Goal: Information Seeking & Learning: Learn about a topic

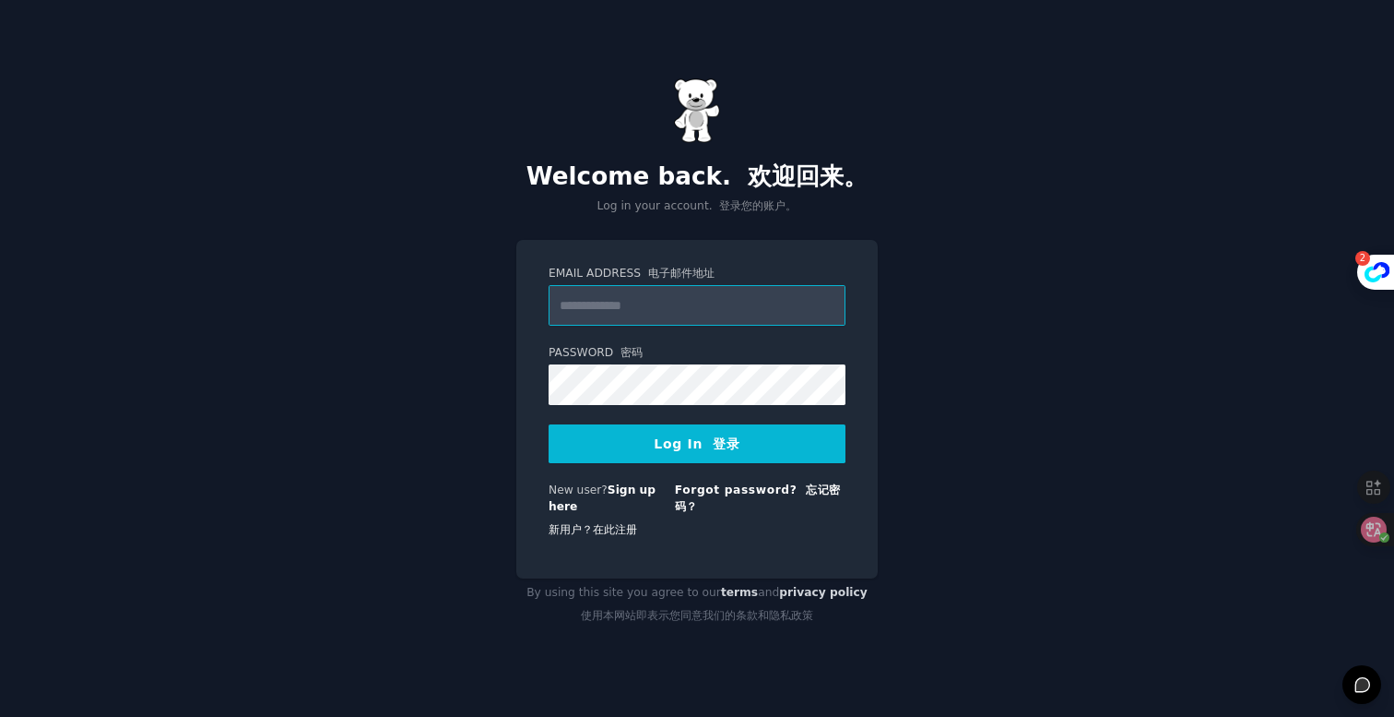
type input "**********"
click at [723, 451] on button "Log In 登录" at bounding box center [697, 443] width 297 height 39
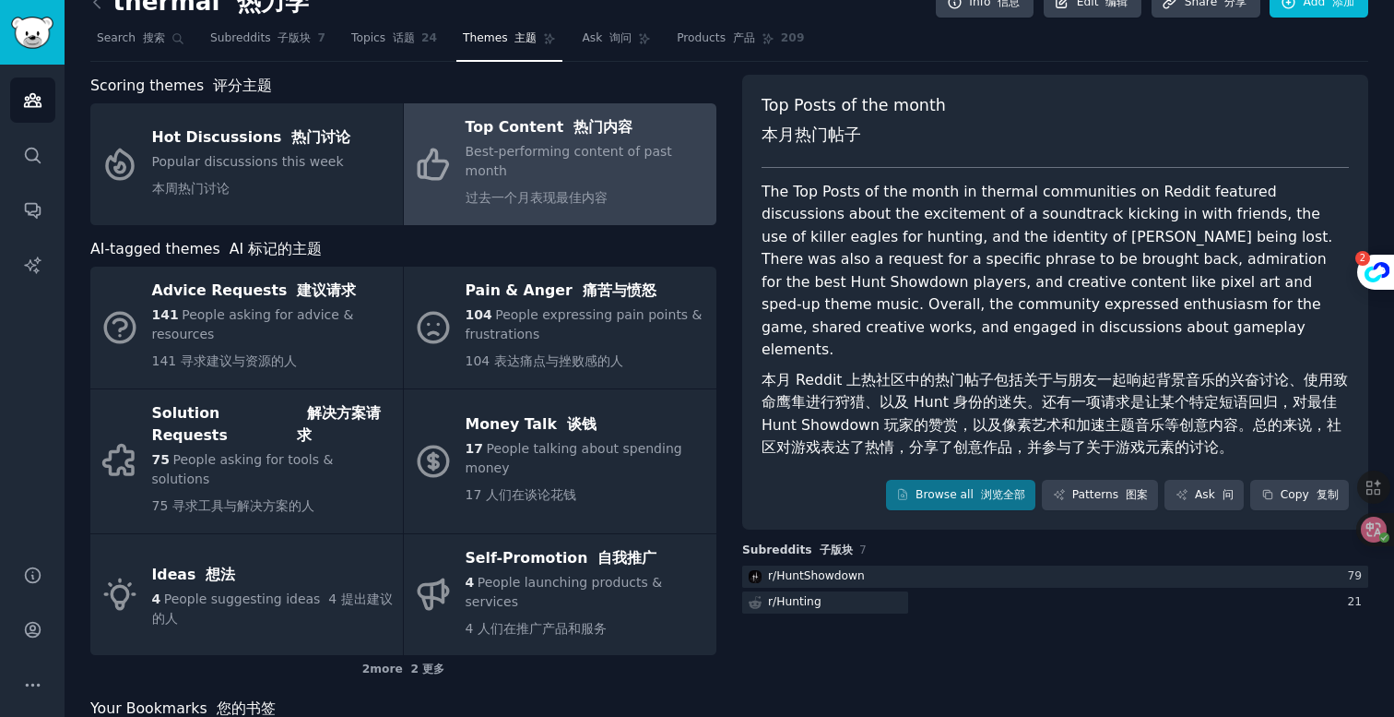
scroll to position [32, 0]
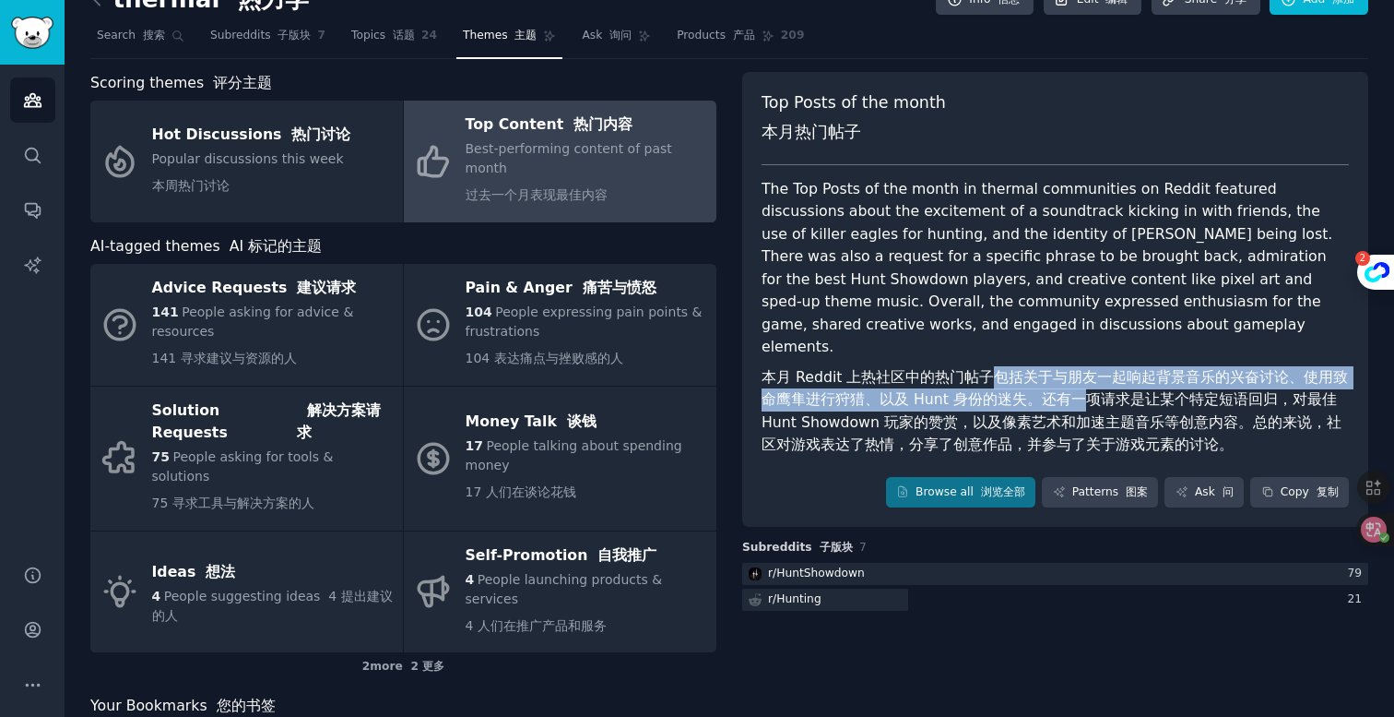
drag, startPoint x: 981, startPoint y: 358, endPoint x: 1079, endPoint y: 379, distance: 100.0
click at [1079, 379] on font "本月 Reddit 上热社区中的热门帖子包括关于与朋友一起响起背景音乐的兴奋讨论、使用致命鹰隼进行狩猎、以及 Hunt 身份的迷失。还有一项请求是让某个特定短…" at bounding box center [1055, 411] width 587 height 86
copy font "包括关于与朋友一起响起背景音乐的兴奋讨论、使用致命鹰隼进行狩猎、以及 Hunt 身份的迷失。还有一"
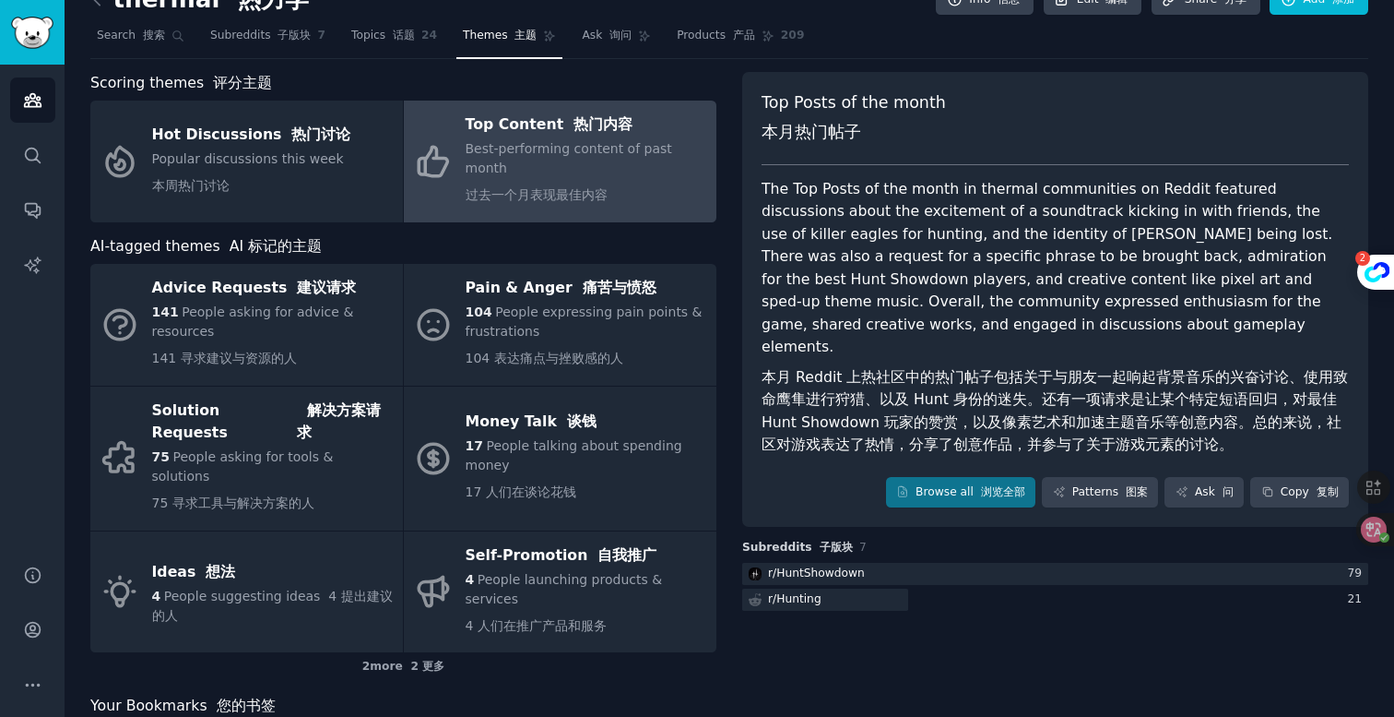
click at [955, 383] on font "本月 Reddit 上热社区中的热门帖子包括关于与朋友一起响起背景音乐的兴奋讨论、使用致命鹰隼进行狩猎、以及 Hunt 身份的迷失。还有一项请求是让某个特定短…" at bounding box center [1055, 411] width 587 height 86
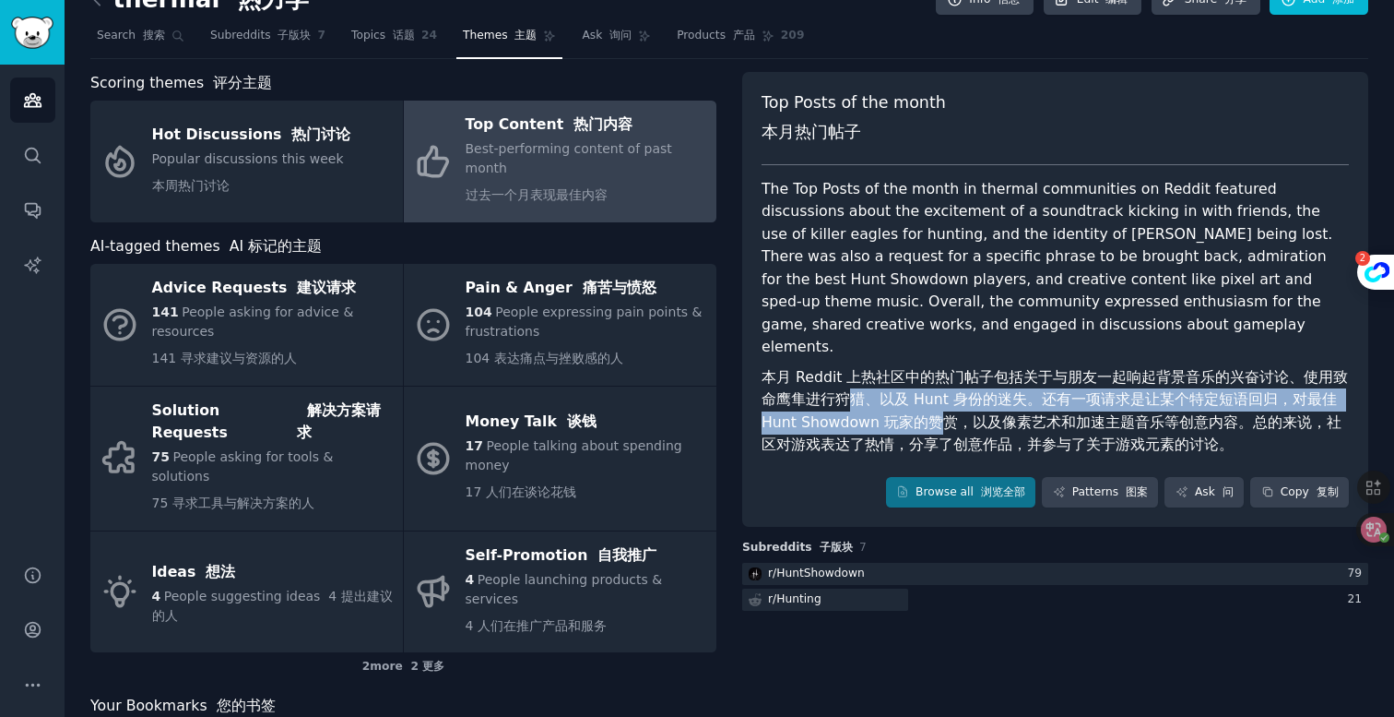
drag, startPoint x: 907, startPoint y: 389, endPoint x: 844, endPoint y: 369, distance: 66.8
click at [844, 369] on font "本月 Reddit 上热社区中的热门帖子包括关于与朋友一起响起背景音乐的兴奋讨论、使用致命鹰隼进行狩猎、以及 Hunt 身份的迷失。还有一项请求是让某个特定短…" at bounding box center [1055, 411] width 587 height 90
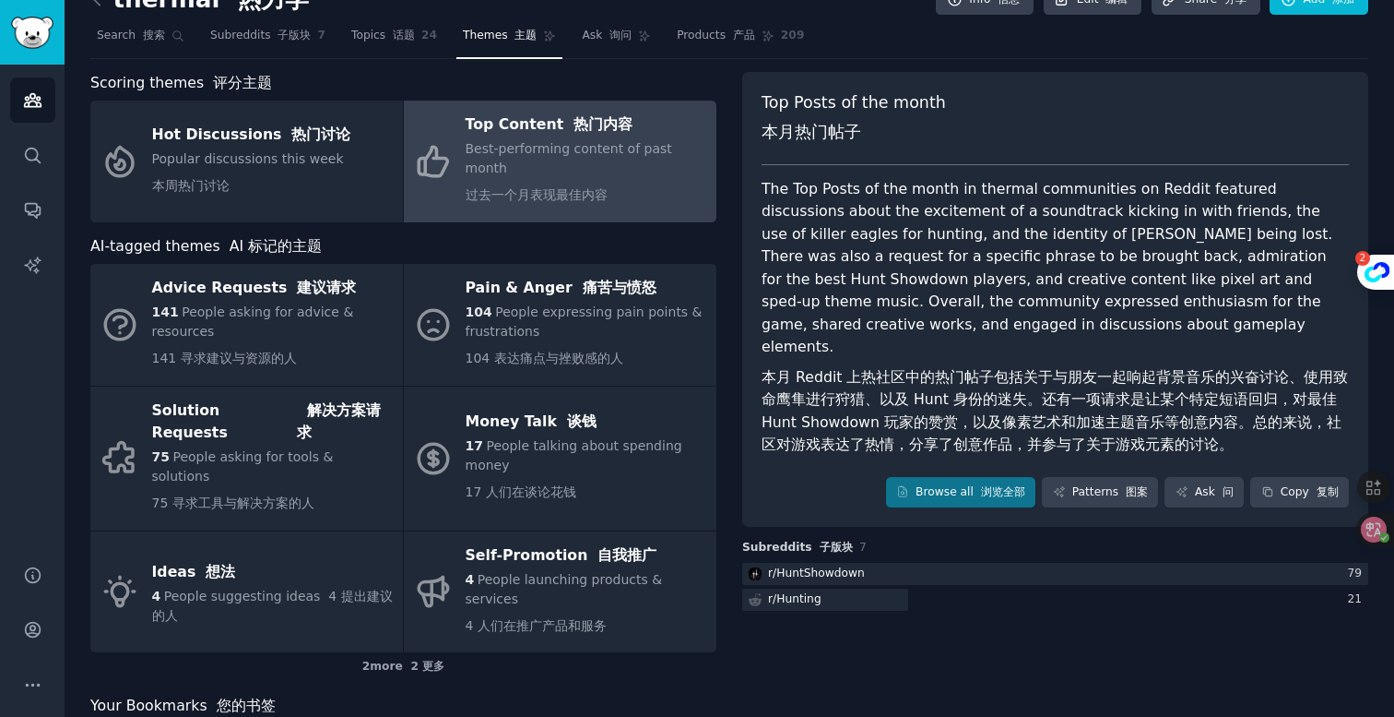
click at [1001, 385] on font "本月 Reddit 上热社区中的热门帖子包括关于与朋友一起响起背景音乐的兴奋讨论、使用致命鹰隼进行狩猎、以及 Hunt 身份的迷失。还有一项请求是让某个特定短…" at bounding box center [1055, 411] width 587 height 86
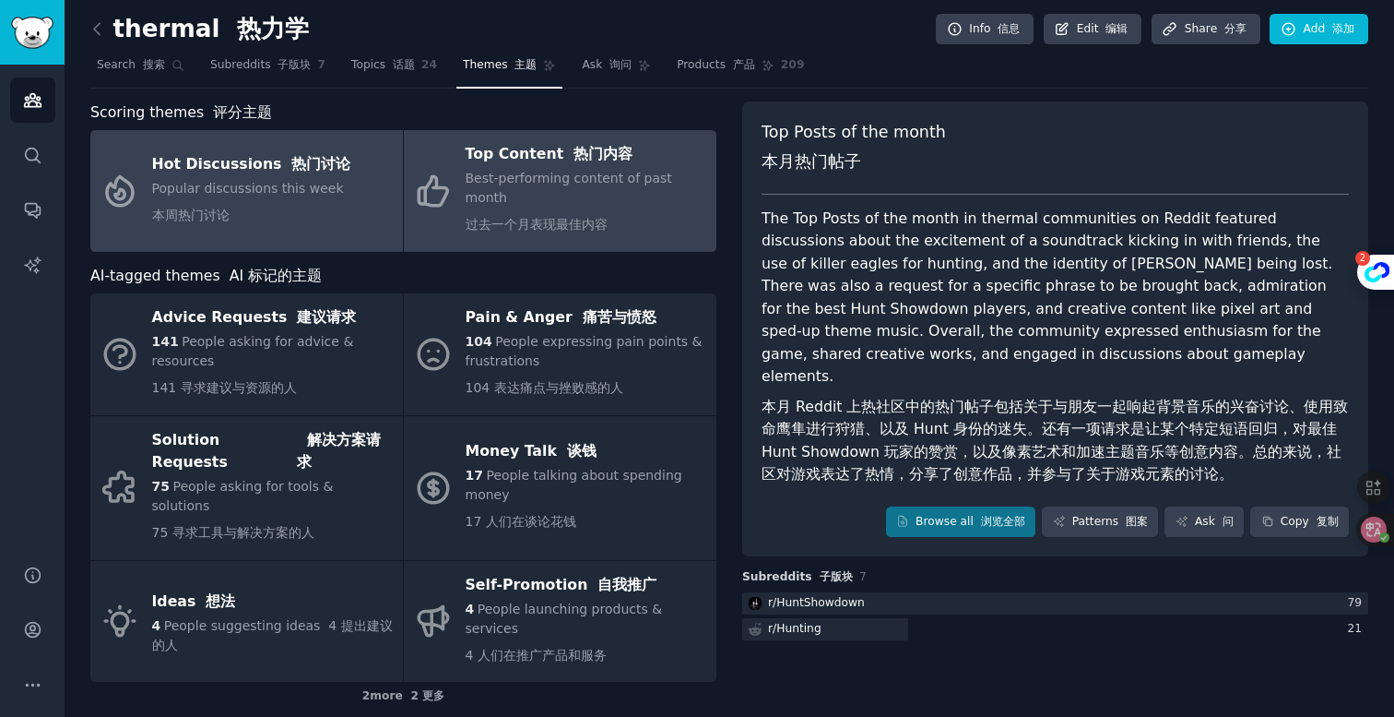
scroll to position [0, 0]
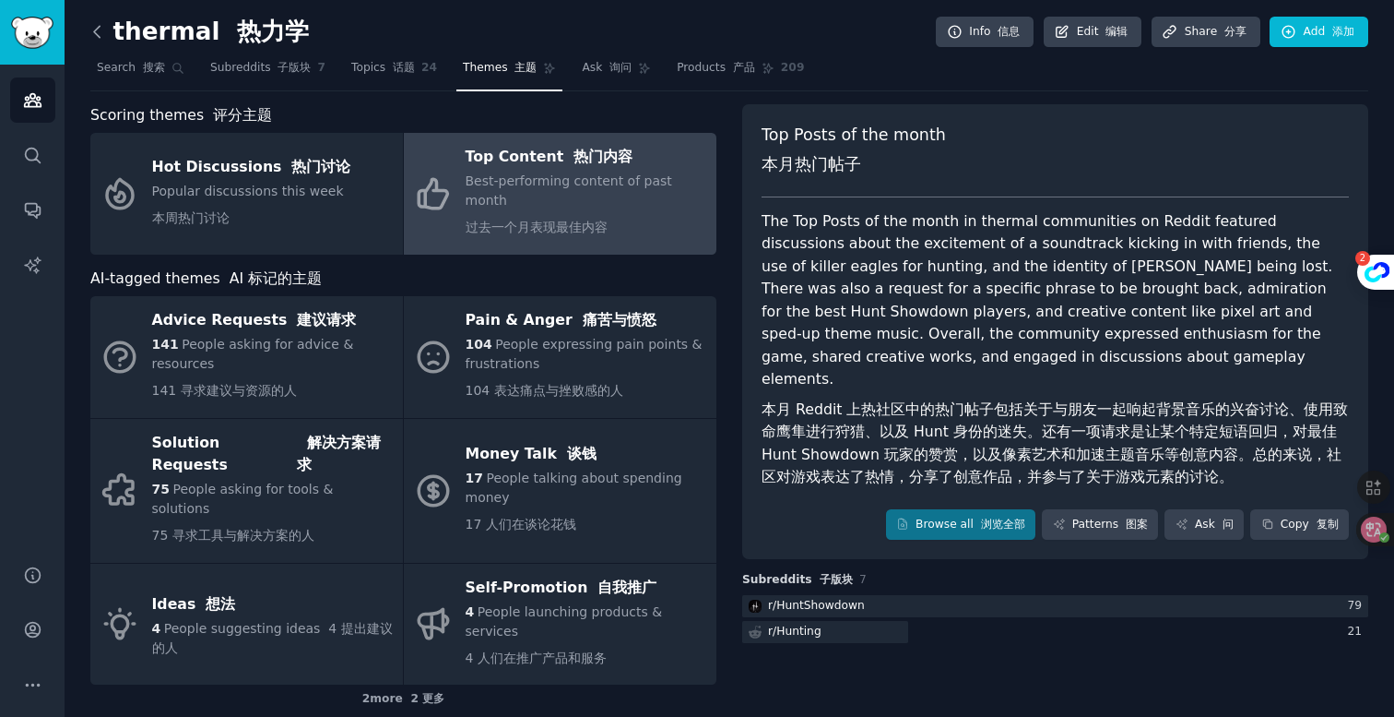
click at [102, 37] on icon at bounding box center [97, 31] width 19 height 19
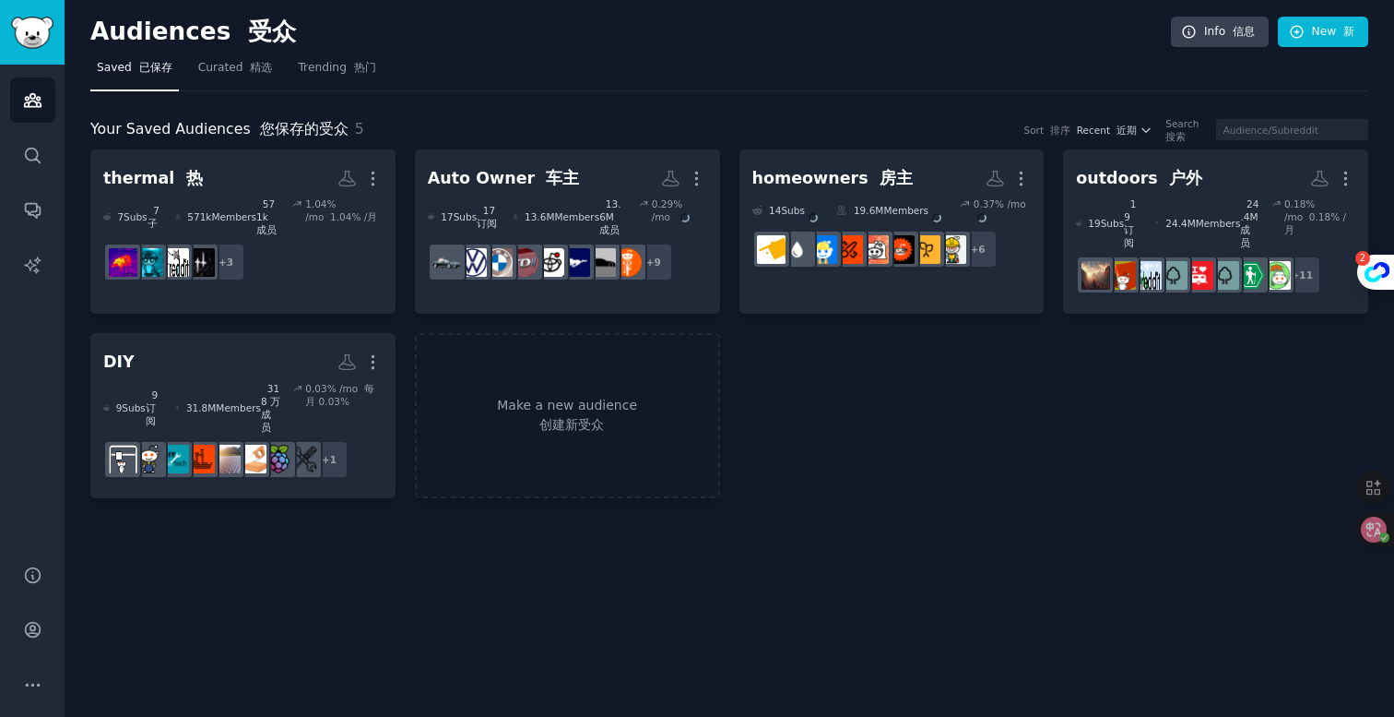
click at [892, 365] on div "thermal 热 More 7 Sub s 7 子 571k Members 571k 成员 1.04 % /mo 1.04% /月 + 3 Auto Ow…" at bounding box center [729, 323] width 1278 height 349
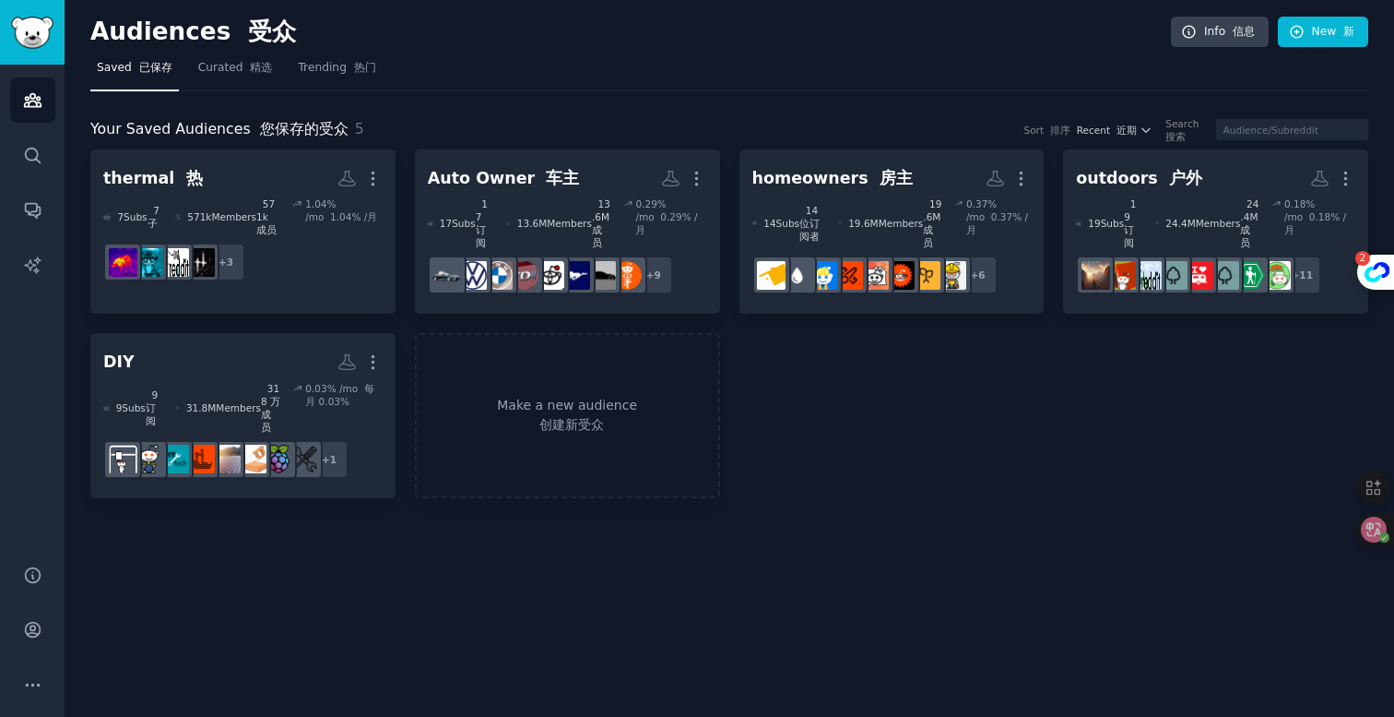
click at [983, 437] on div "thermal 热 More 7 Sub s 7 子 571k Members 571k 成员 1.04 % /mo 1.04% /月 + 3 Auto Ow…" at bounding box center [729, 323] width 1278 height 349
click at [134, 71] on font at bounding box center [135, 67] width 7 height 13
click at [163, 58] on link "Saved 已保存" at bounding box center [134, 72] width 89 height 38
click at [235, 67] on span "Curated 精选" at bounding box center [235, 68] width 75 height 17
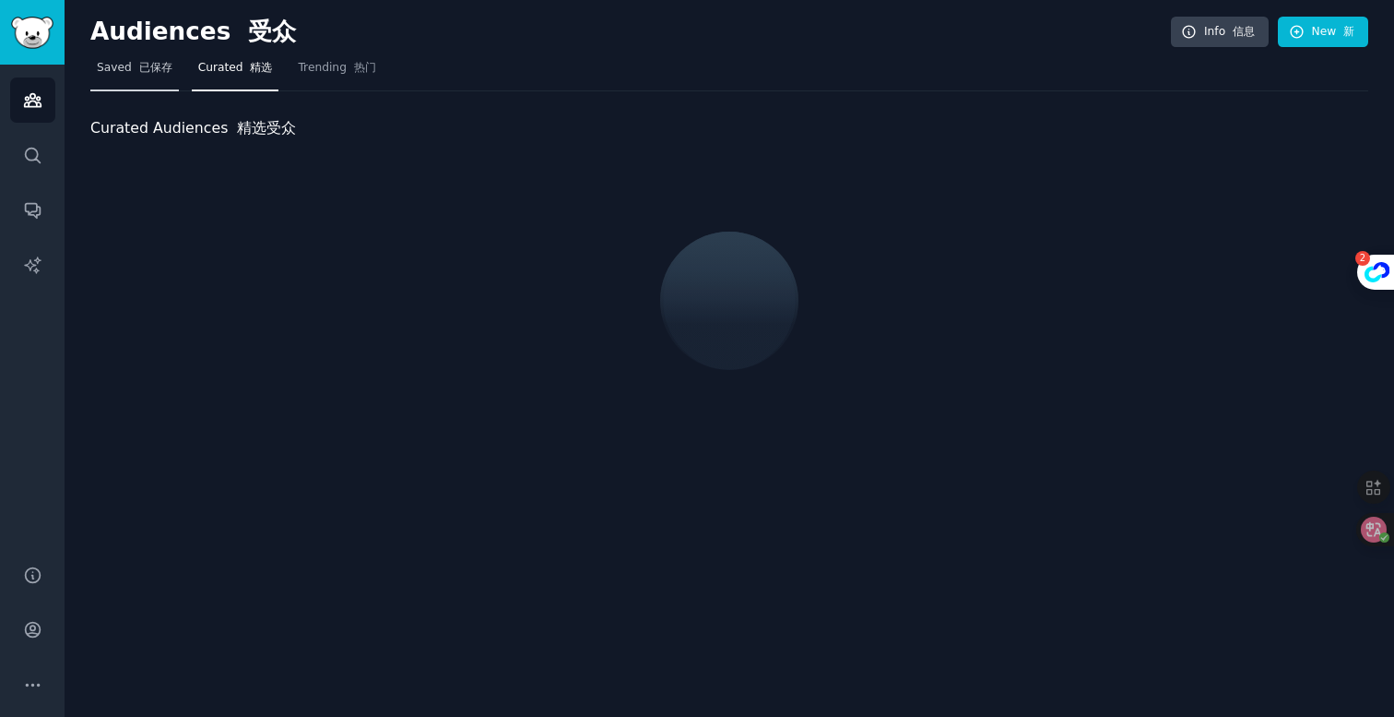
click at [125, 79] on link "Saved 已保存" at bounding box center [134, 72] width 89 height 38
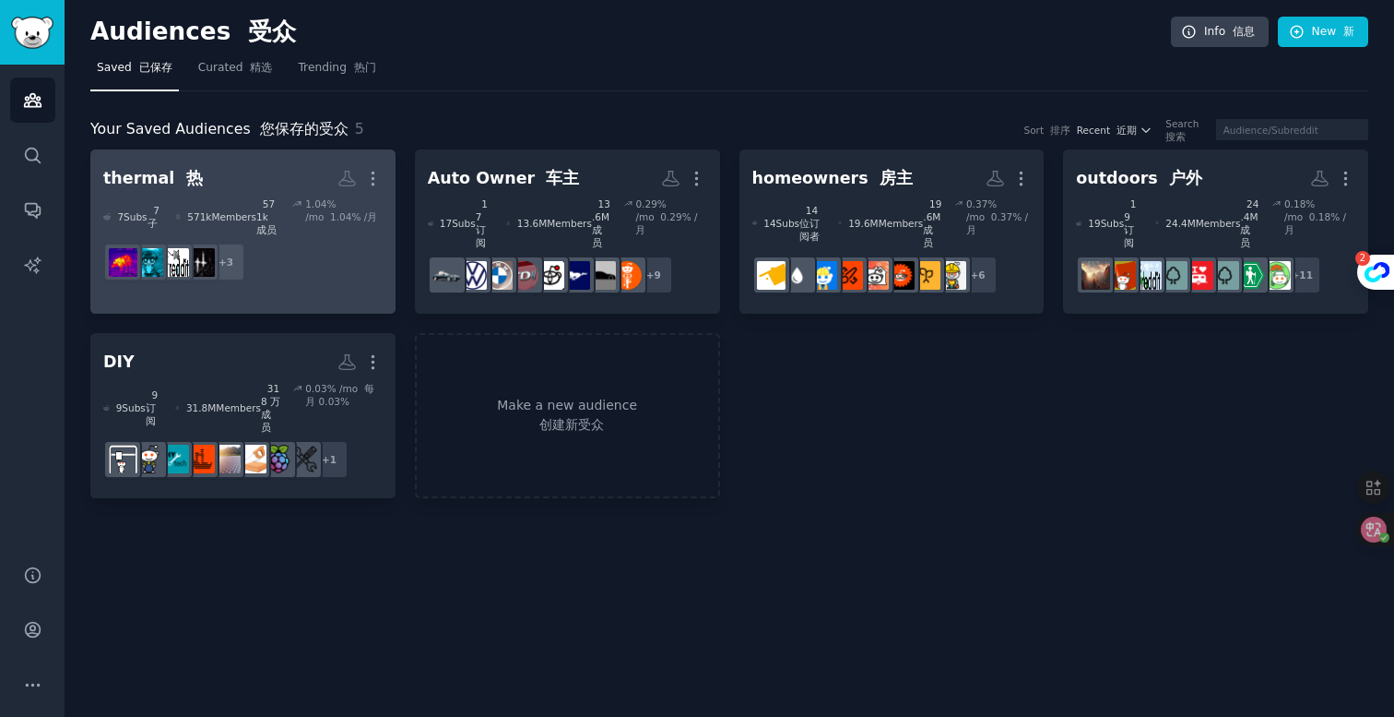
click at [238, 174] on h2 "thermal 热 Custom Audience More" at bounding box center [242, 178] width 279 height 32
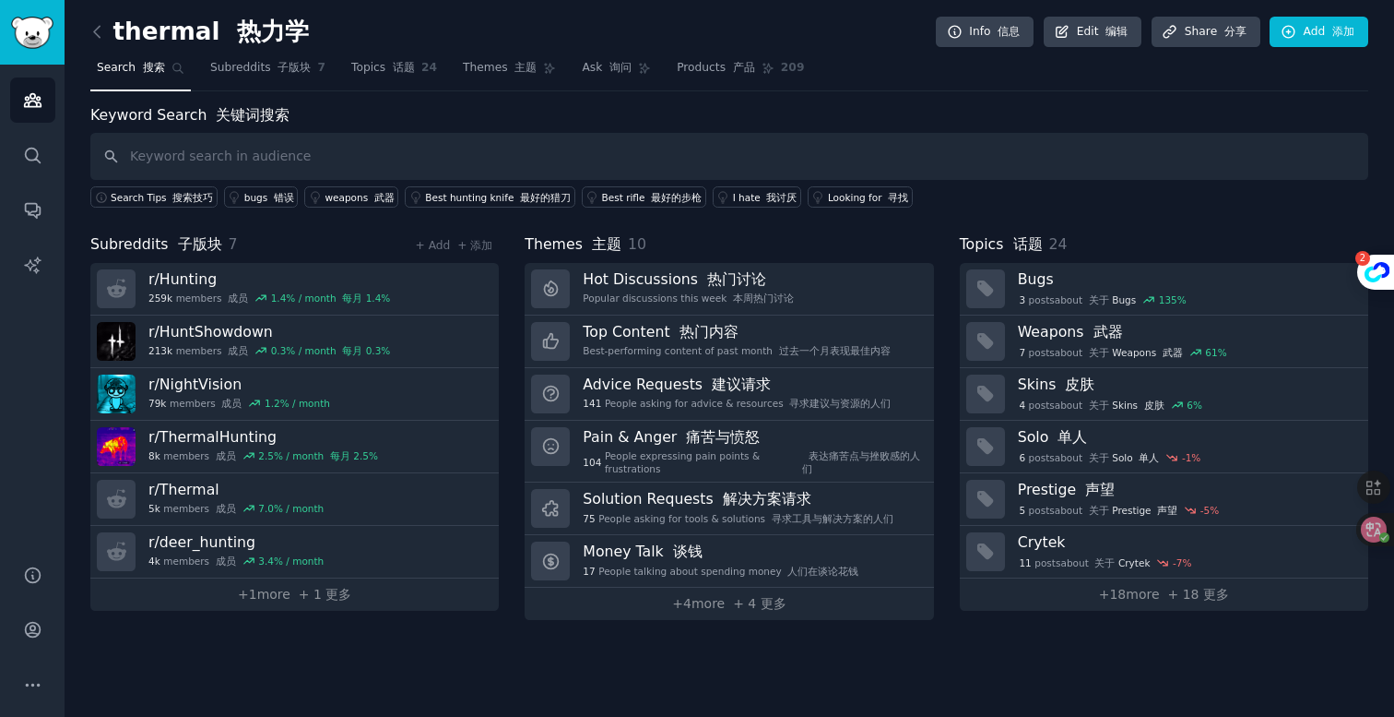
click at [770, 634] on div "thermal 热力学 Info 信息 Edit 编辑 Share 分享 Add 添加 Search 搜索 Subreddits 子版块 7 Topics 话…" at bounding box center [730, 358] width 1330 height 717
